Goal: Task Accomplishment & Management: Use online tool/utility

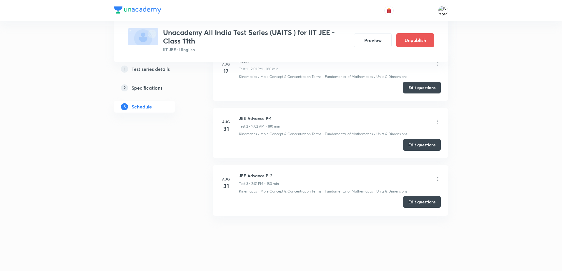
click at [436, 200] on button "Edit questions" at bounding box center [422, 202] width 38 height 12
click at [417, 206] on button "Edit questions" at bounding box center [422, 202] width 38 height 12
